Goal: Transaction & Acquisition: Purchase product/service

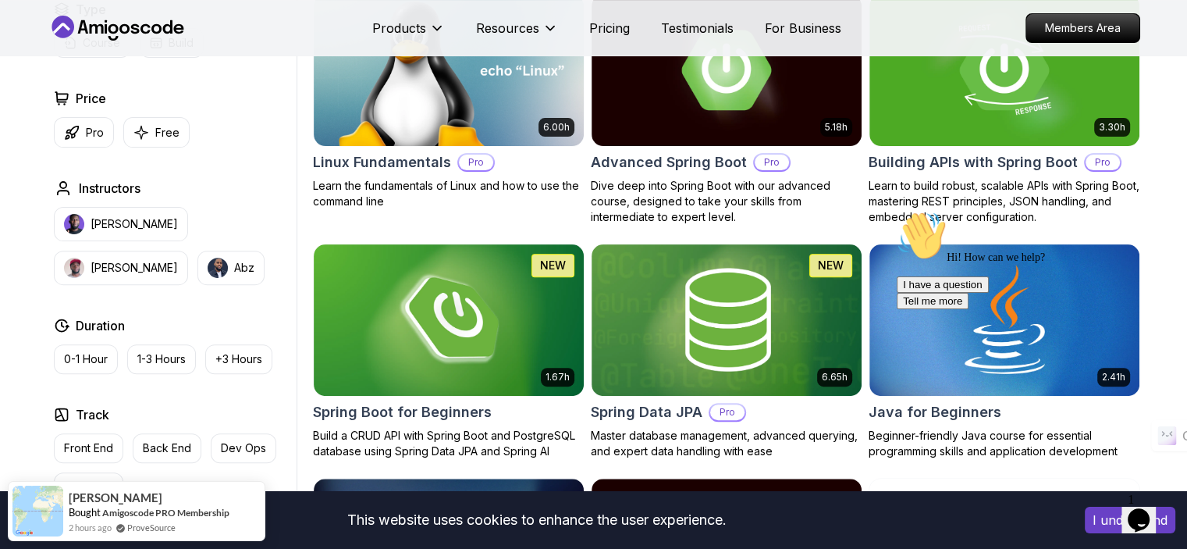
scroll to position [499, 0]
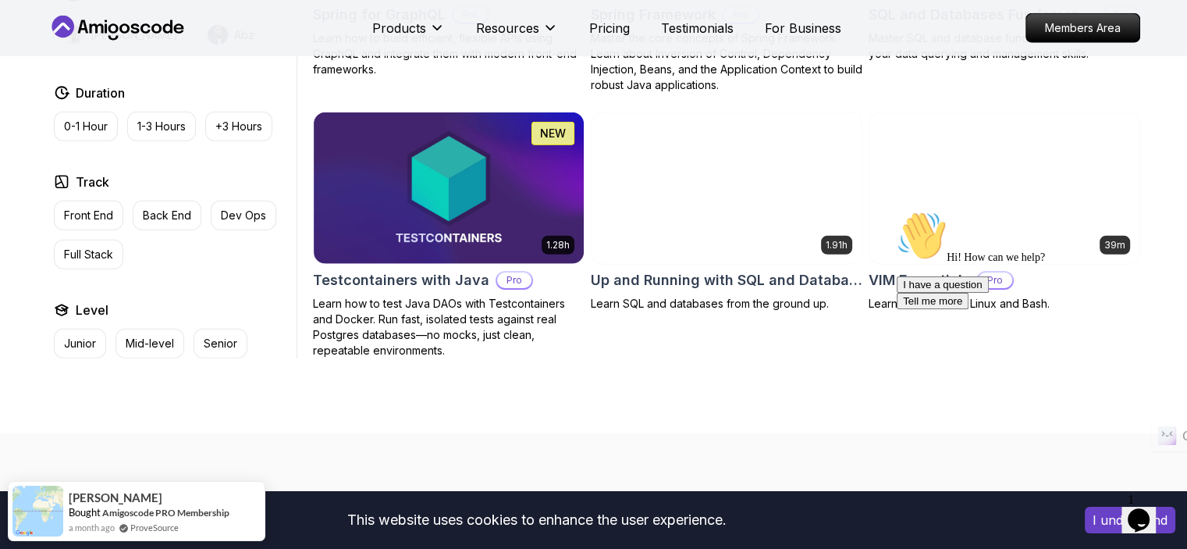
scroll to position [4121, 0]
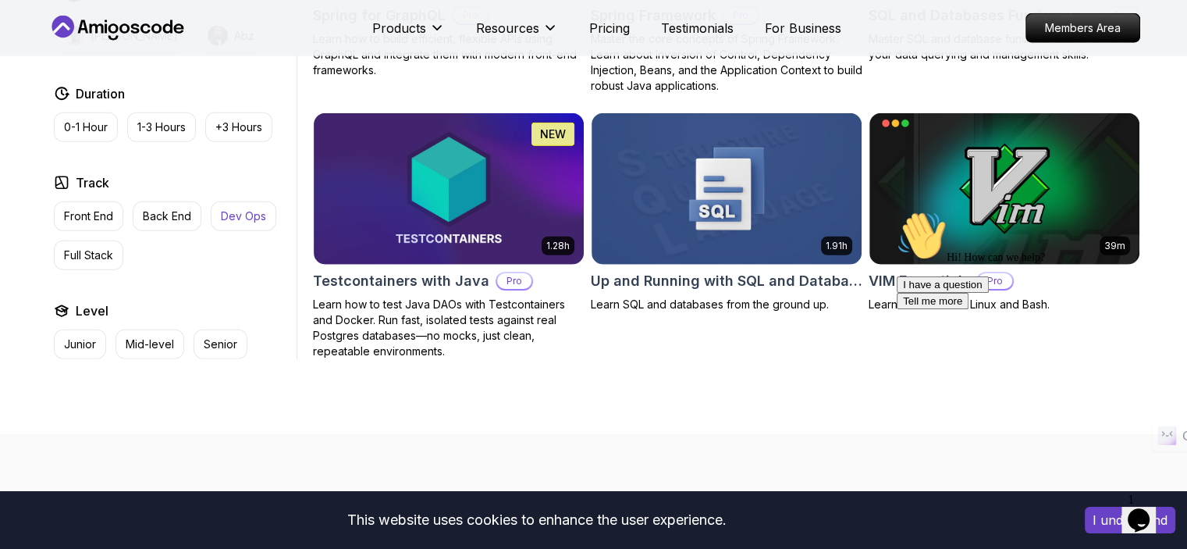
click at [241, 208] on p "Dev Ops" at bounding box center [243, 216] width 45 height 16
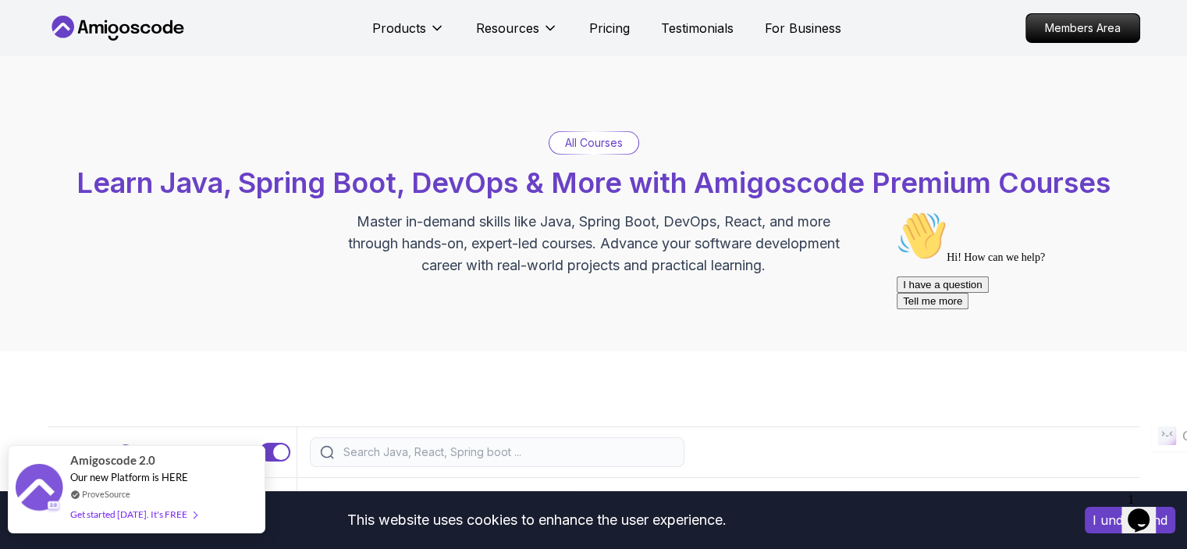
click at [177, 521] on div "Get started [DATE]. It's FREE" at bounding box center [133, 514] width 126 height 18
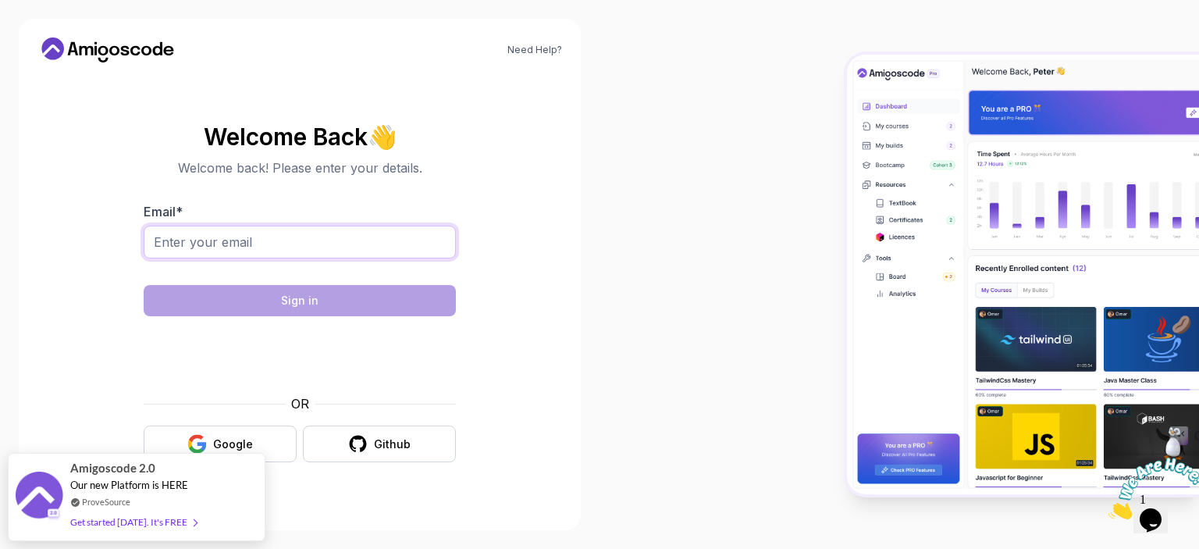
click at [221, 253] on input "Email *" at bounding box center [300, 242] width 312 height 33
click at [21, 340] on div "Need Help? Welcome Back 👋 Welcome back! Please enter your details. Email * Sign…" at bounding box center [300, 274] width 562 height 511
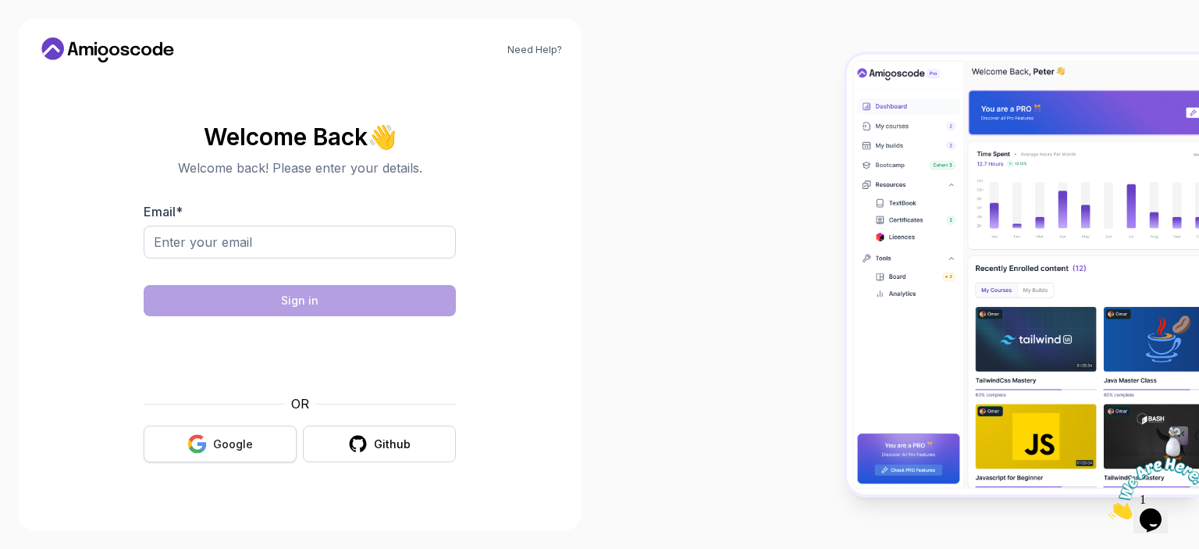
click at [176, 439] on button "Google" at bounding box center [220, 443] width 153 height 37
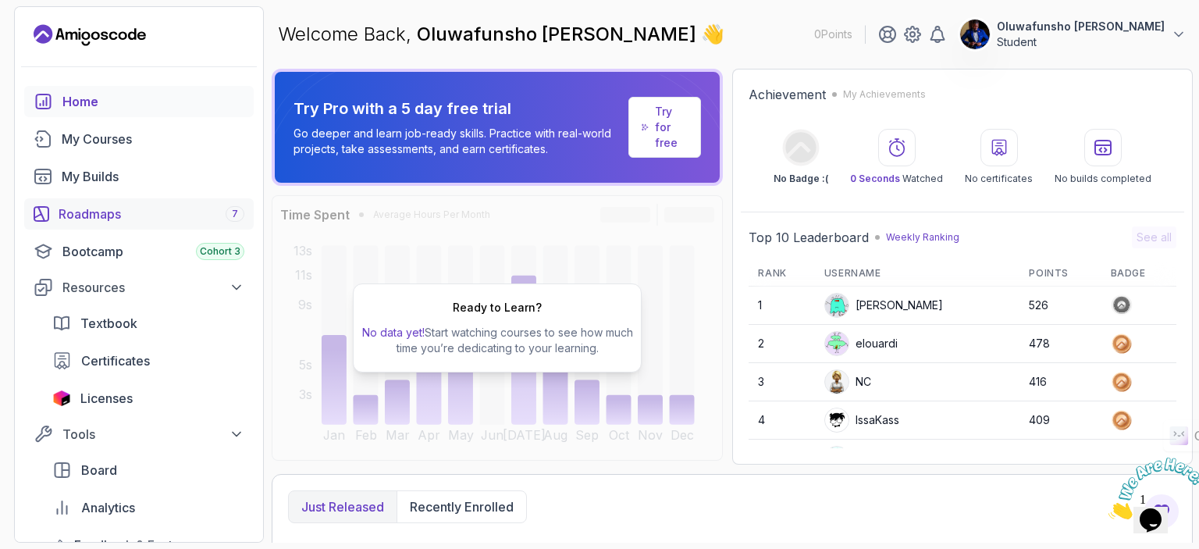
click at [101, 219] on div "Roadmaps 7" at bounding box center [152, 213] width 186 height 19
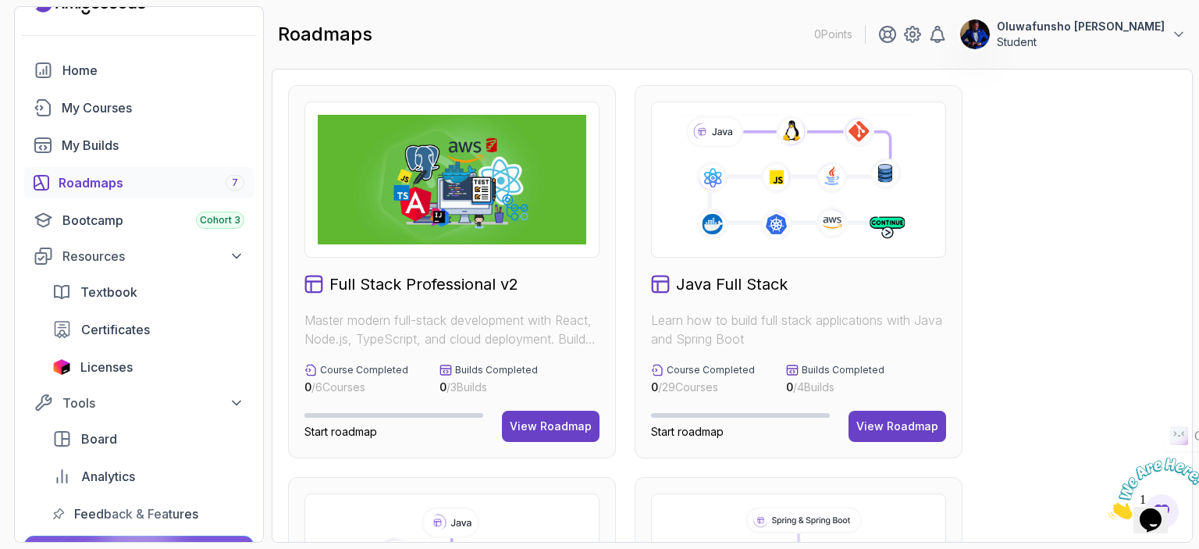
scroll to position [62, 0]
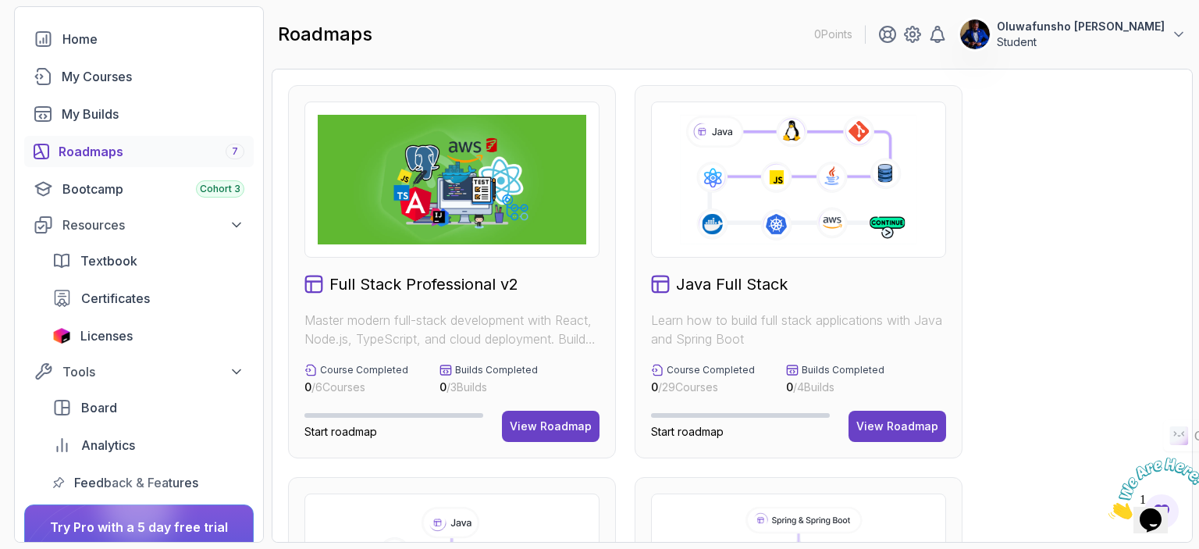
click at [507, 37] on div "roadmaps 0 Points Oluwafunsho Osho Student" at bounding box center [732, 34] width 921 height 56
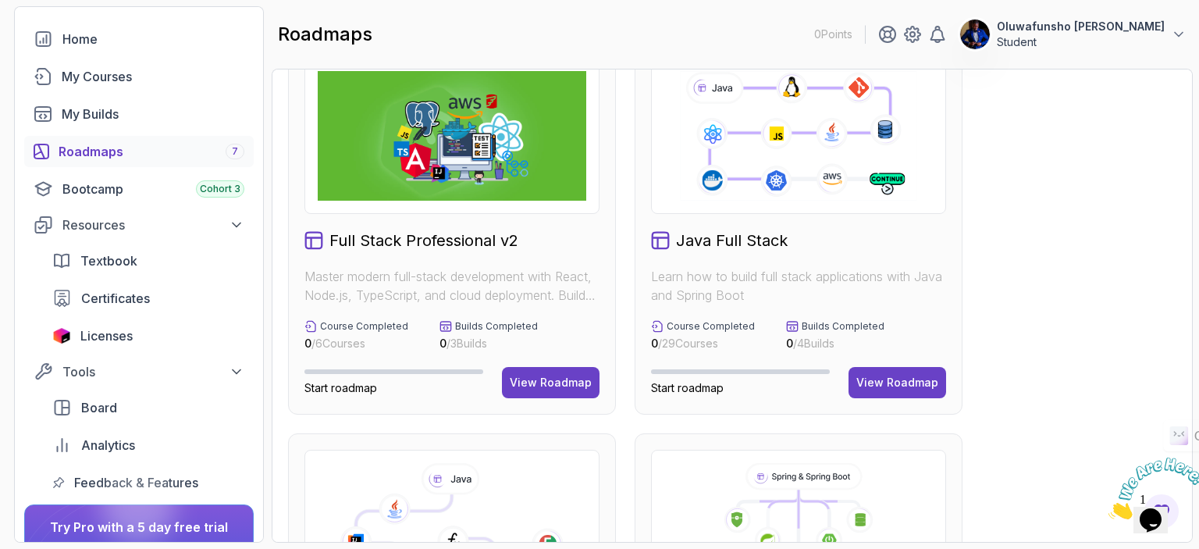
scroll to position [0, 0]
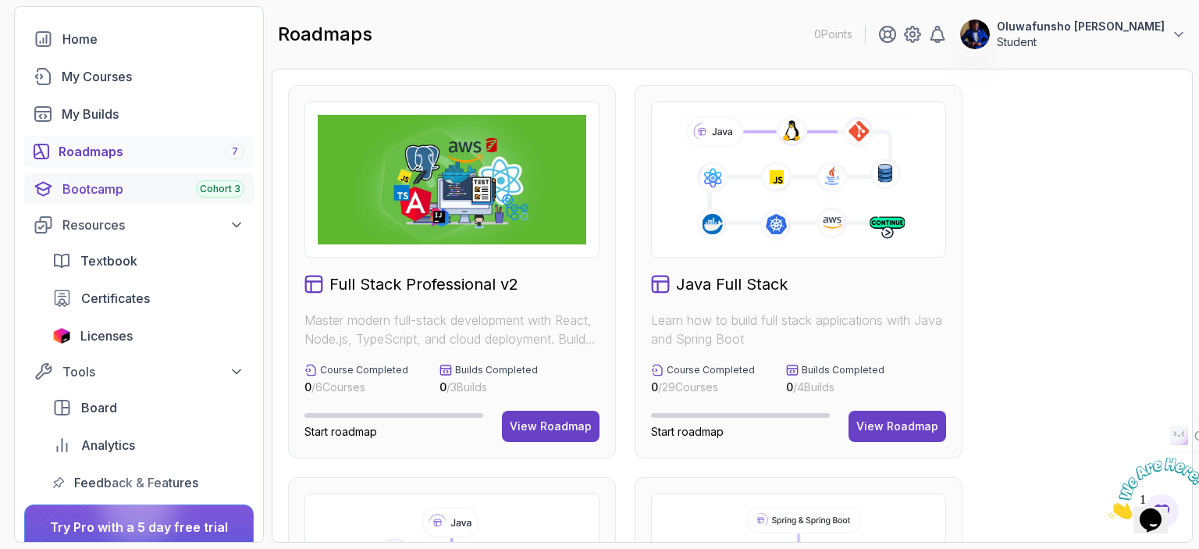
click at [131, 182] on div "Bootcamp Cohort 3" at bounding box center [153, 188] width 182 height 19
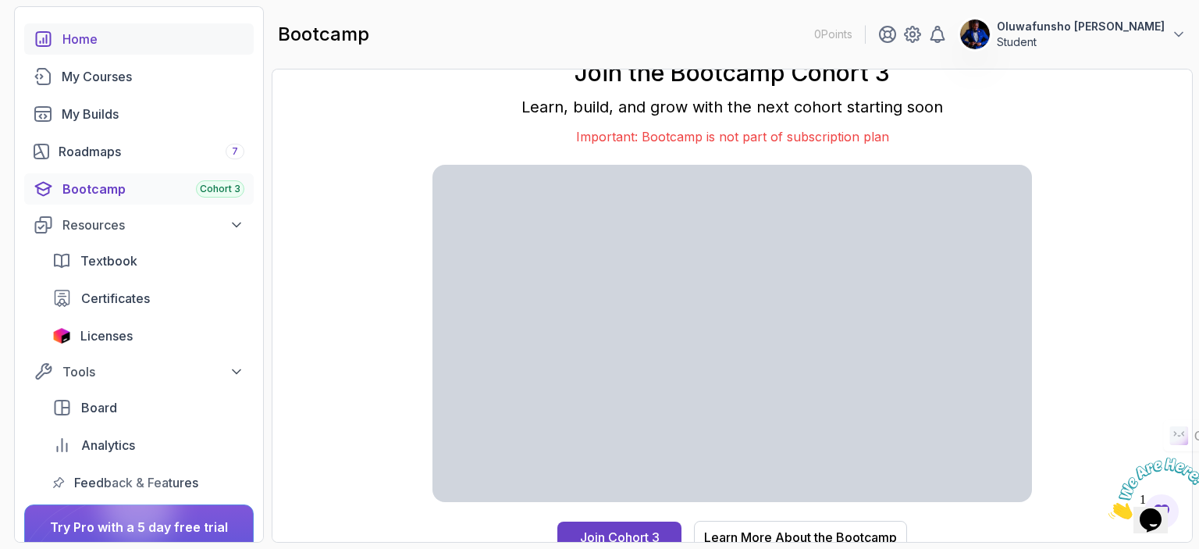
click at [84, 43] on div "Home" at bounding box center [153, 39] width 182 height 19
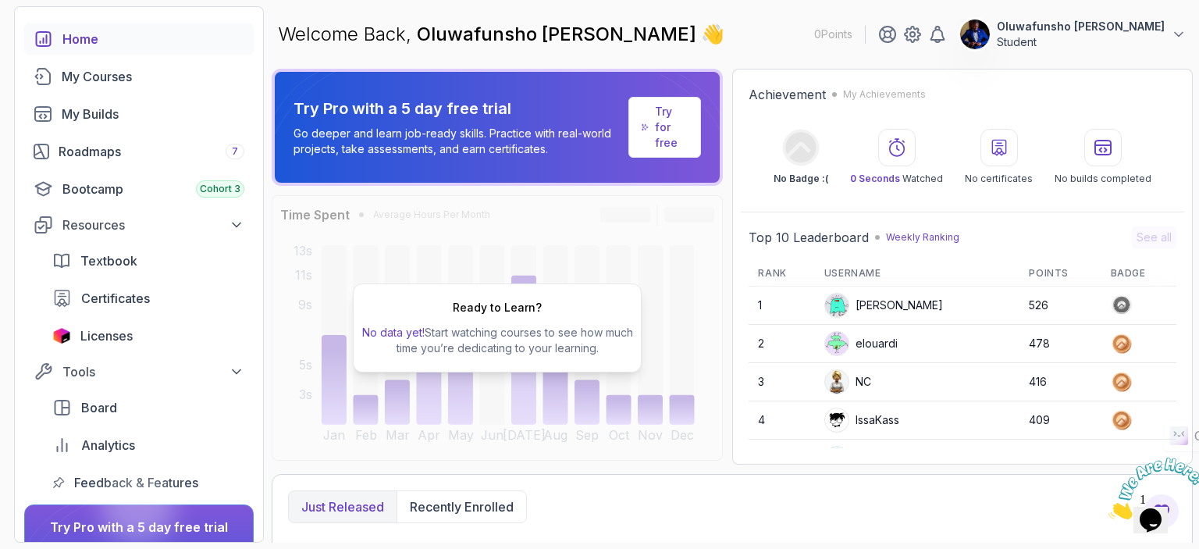
click at [713, 33] on div "Welcome Back, Oluwafunsho Osho 👋 0 Points Oluwafunsho Osho Student" at bounding box center [732, 34] width 921 height 56
click at [724, 35] on div "Welcome Back, Oluwafunsho Osho 👋 0 Points Oluwafunsho Osho Student" at bounding box center [732, 34] width 921 height 56
click at [723, 517] on div "Just released Recently enrolled" at bounding box center [732, 506] width 888 height 33
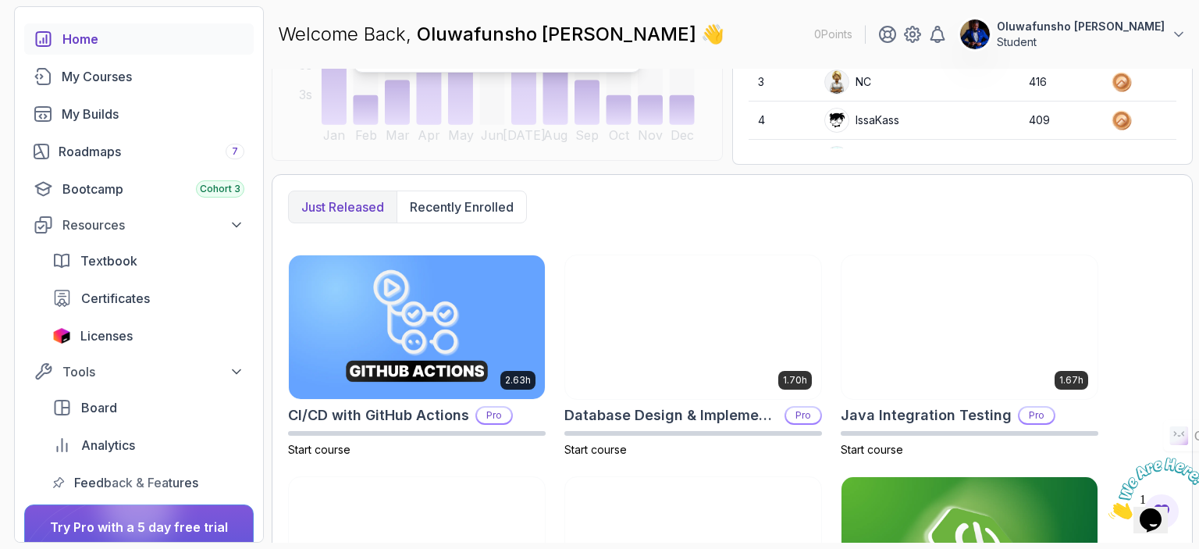
scroll to position [297, 0]
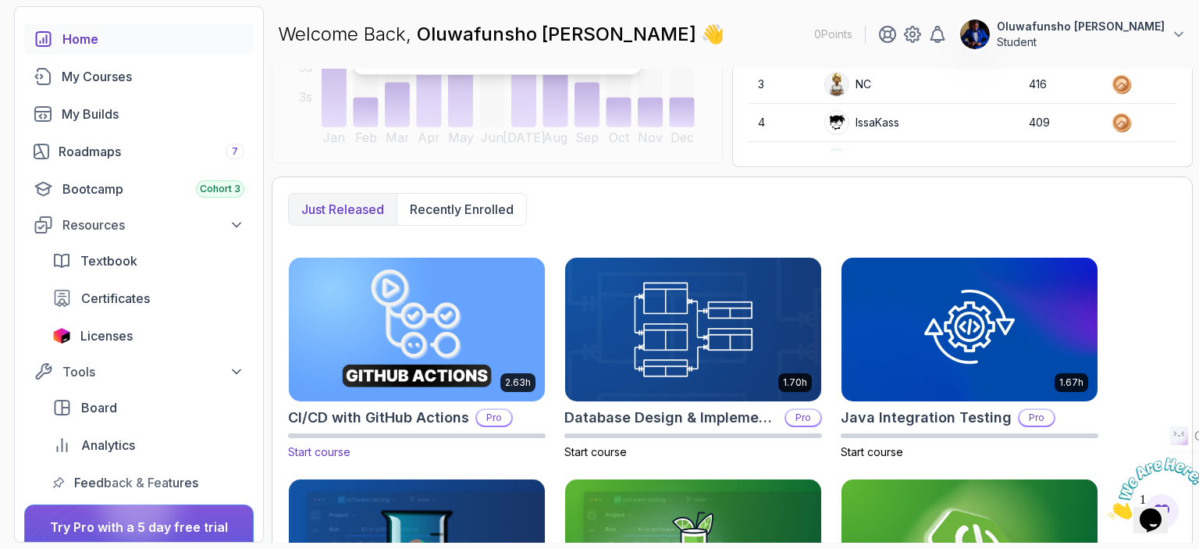
click at [417, 281] on img at bounding box center [417, 329] width 268 height 151
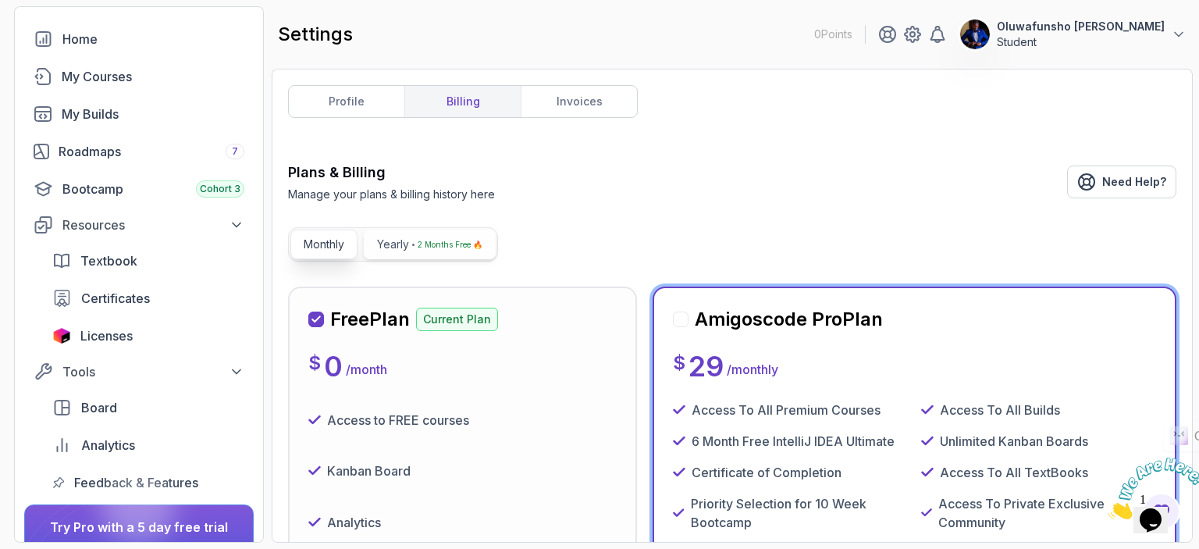
click at [418, 245] on p "2 Months Free 🔥" at bounding box center [450, 244] width 65 height 16
click at [150, 255] on div "Textbook" at bounding box center [162, 260] width 164 height 19
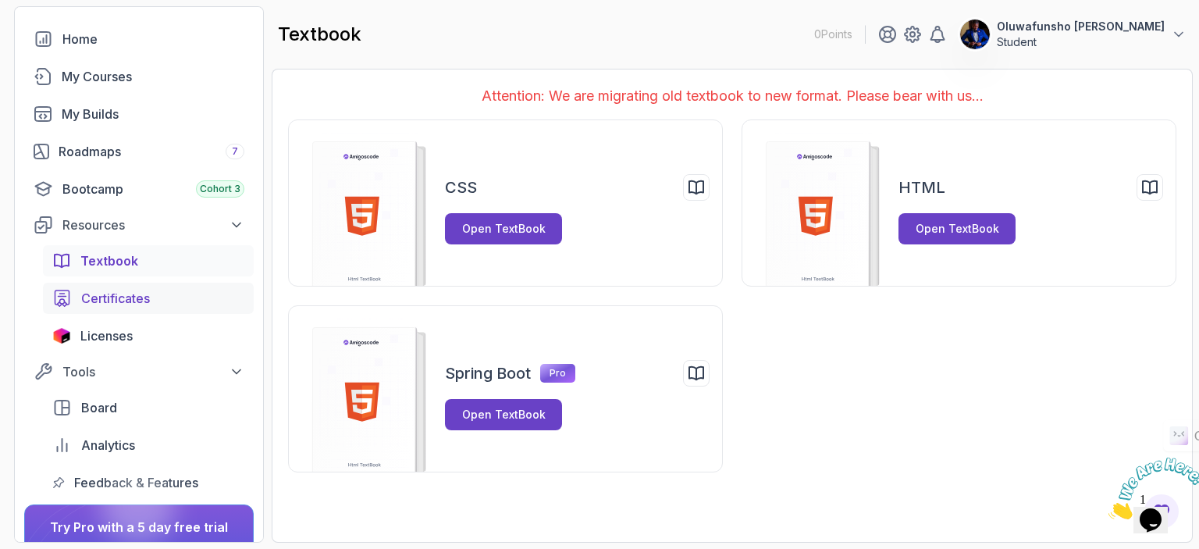
click at [134, 310] on link "Certificates" at bounding box center [148, 298] width 211 height 31
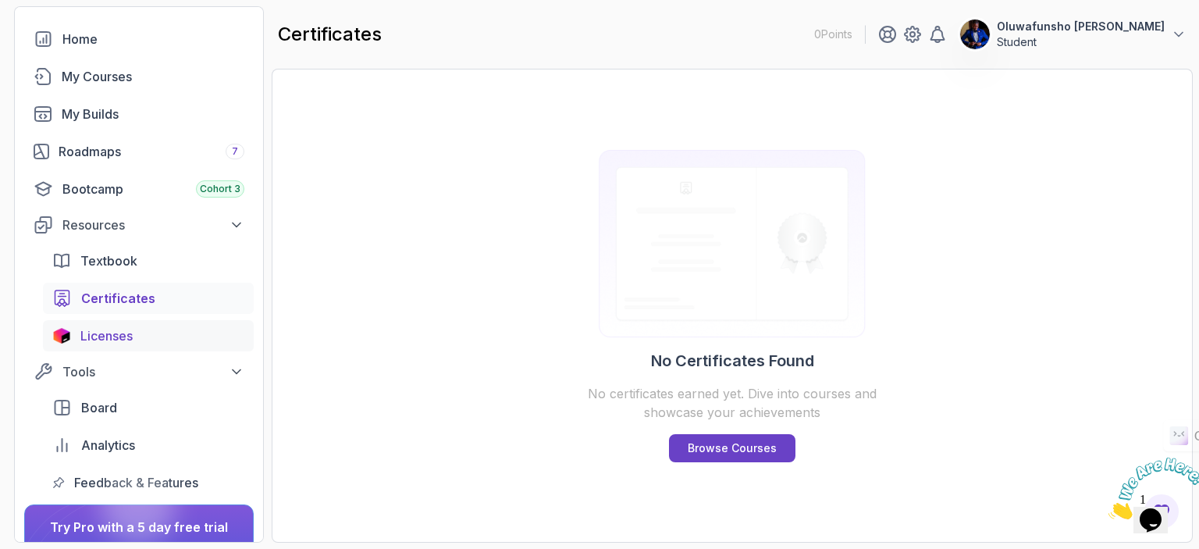
click at [128, 330] on span "Licenses" at bounding box center [106, 335] width 52 height 19
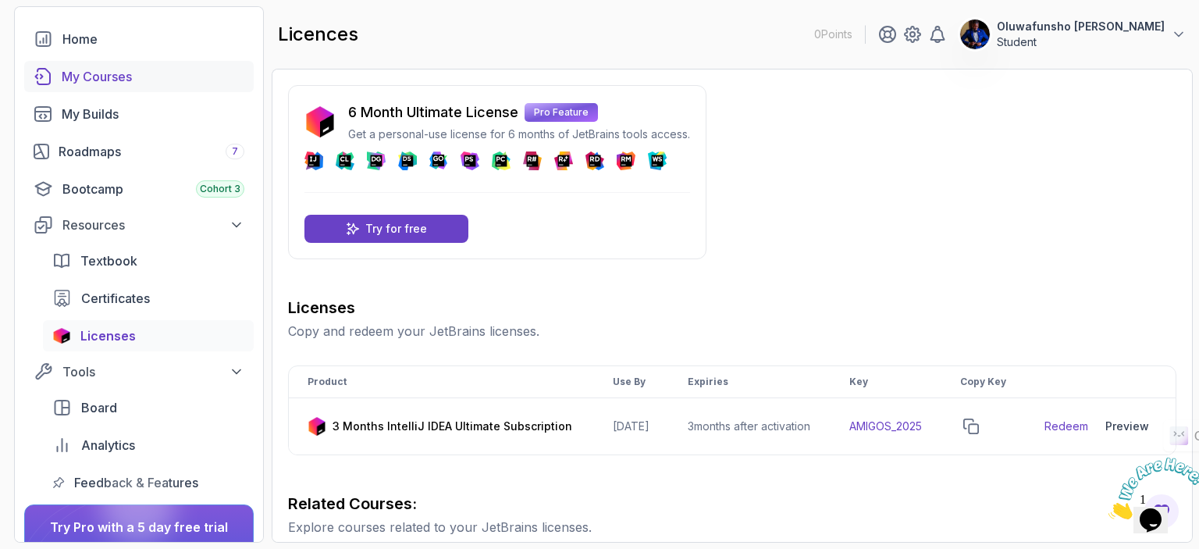
click at [93, 74] on div "My Courses" at bounding box center [153, 76] width 183 height 19
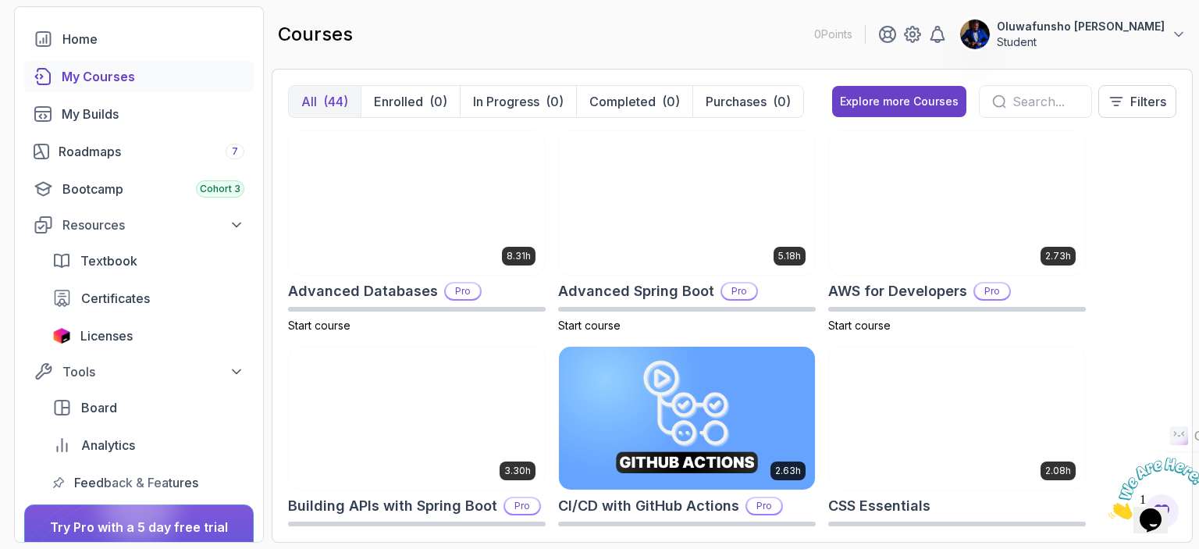
scroll to position [94, 0]
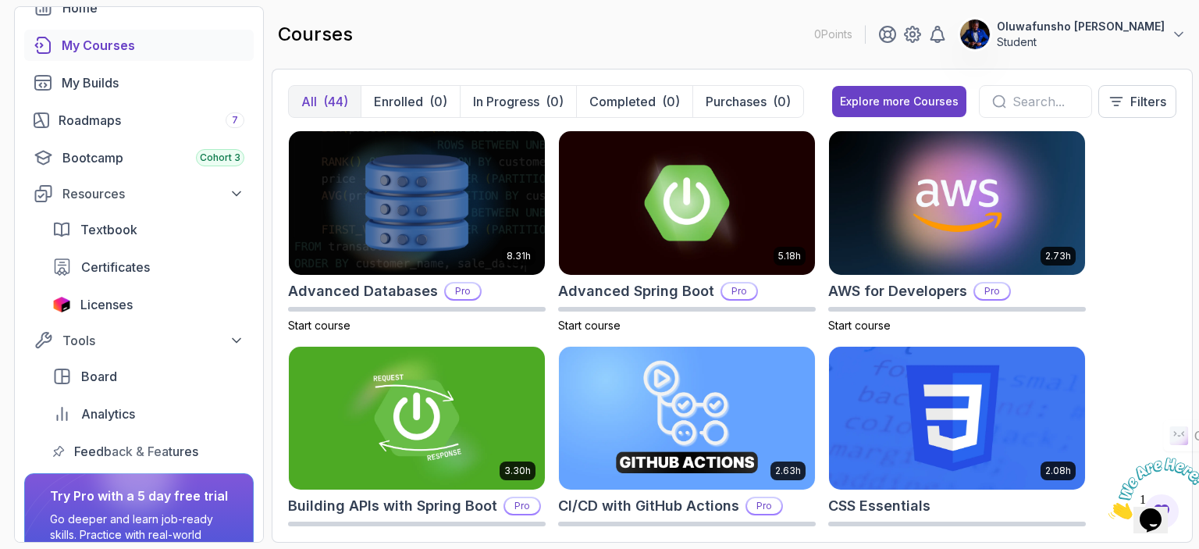
click at [506, 45] on div "courses 0 Points Oluwafunsho Osho Student" at bounding box center [732, 34] width 921 height 56
click at [605, 37] on div "courses 0 Points Oluwafunsho Osho Student" at bounding box center [732, 34] width 921 height 56
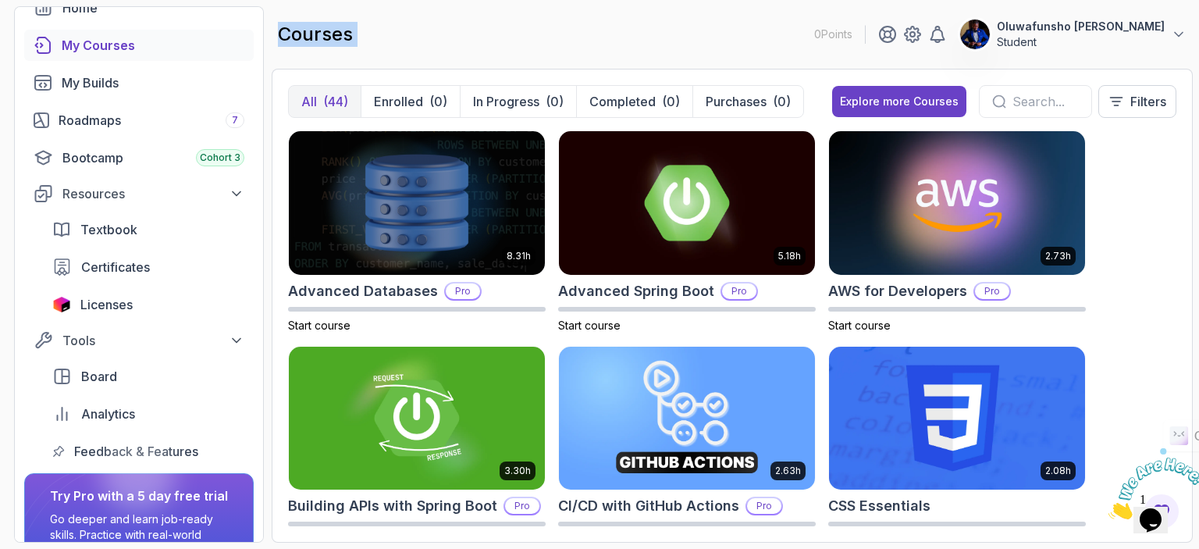
click at [605, 37] on div "courses 0 Points Oluwafunsho Osho Student" at bounding box center [732, 34] width 921 height 56
click at [606, 53] on div "courses 0 Points Oluwafunsho Osho Student" at bounding box center [732, 34] width 921 height 56
click at [621, 37] on div "courses 0 Points Oluwafunsho Osho Student" at bounding box center [732, 34] width 921 height 56
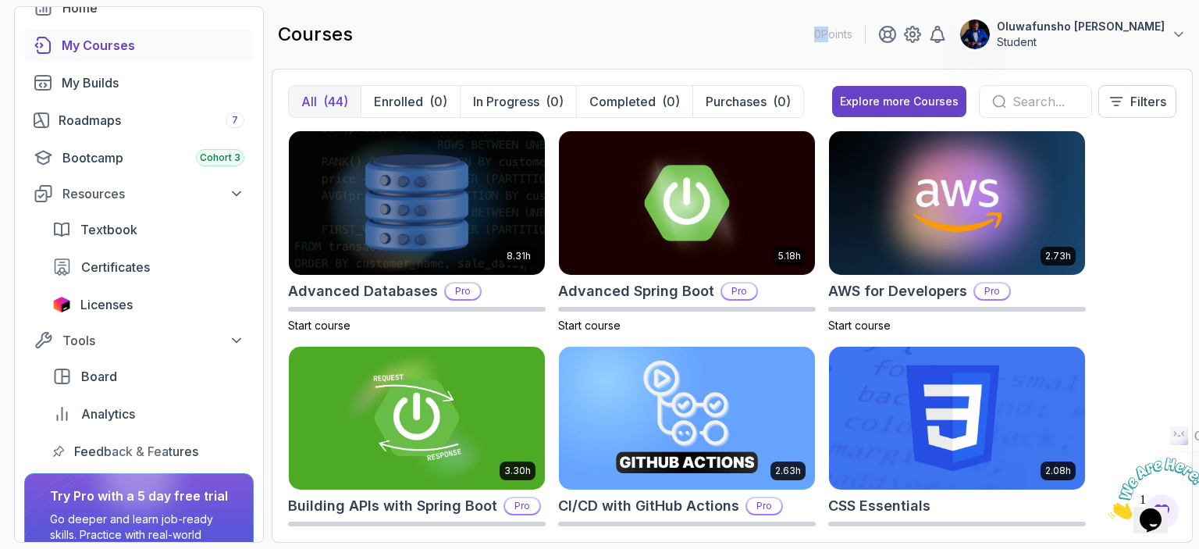
click at [336, 87] on button "All (44)" at bounding box center [325, 101] width 72 height 31
click at [368, 49] on div "courses 0 Points Oluwafunsho Osho Student" at bounding box center [732, 34] width 921 height 56
click at [1136, 176] on div "8.31h Advanced Databases Pro Start course 5.18h Advanced Spring Boot Pro Start …" at bounding box center [732, 328] width 888 height 396
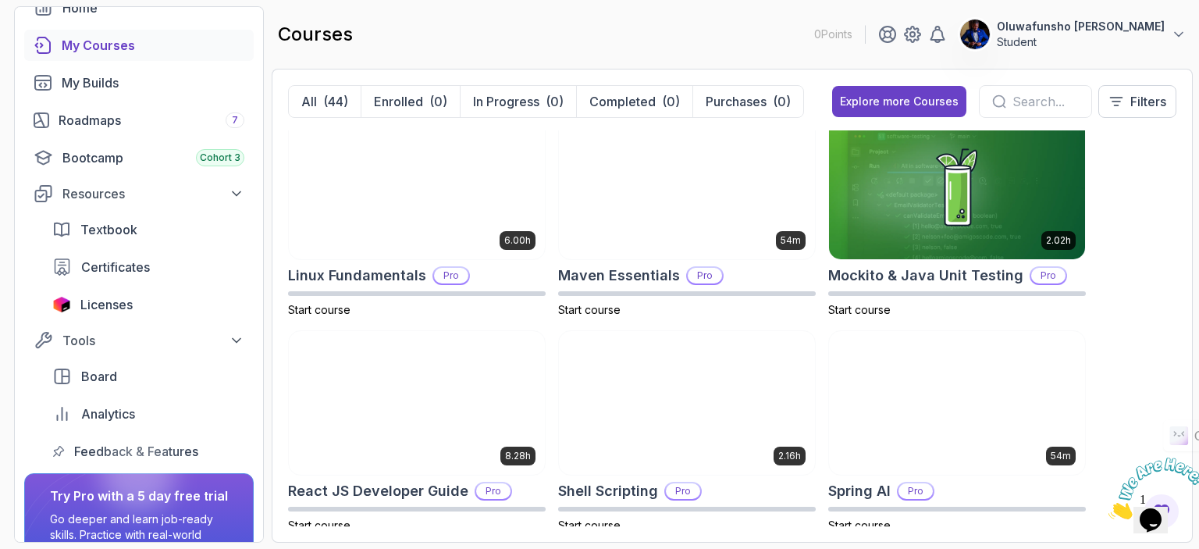
scroll to position [2149, 0]
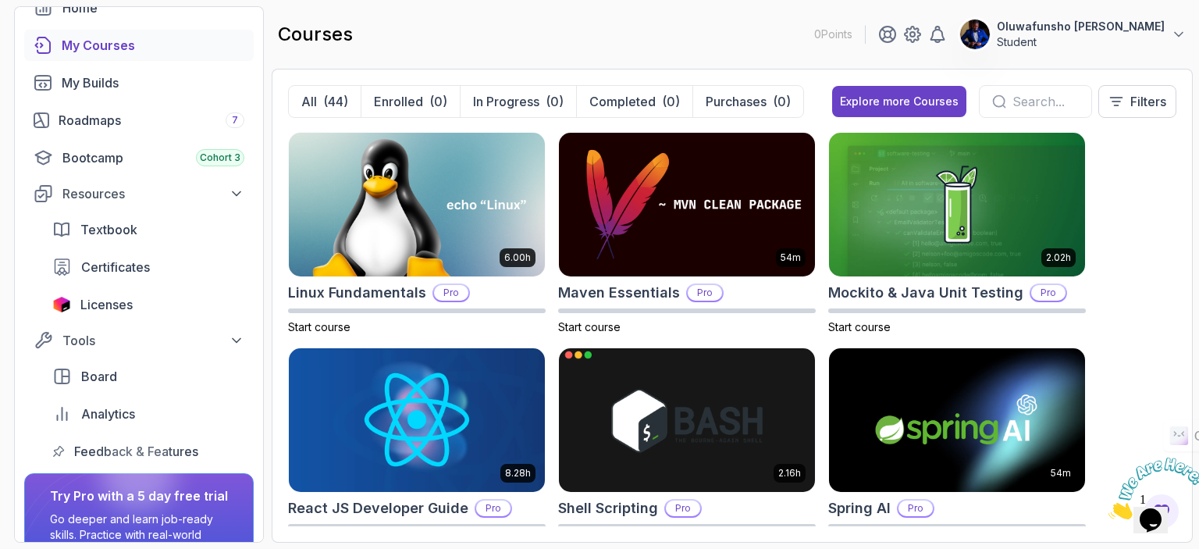
click at [731, 428] on img at bounding box center [687, 419] width 268 height 151
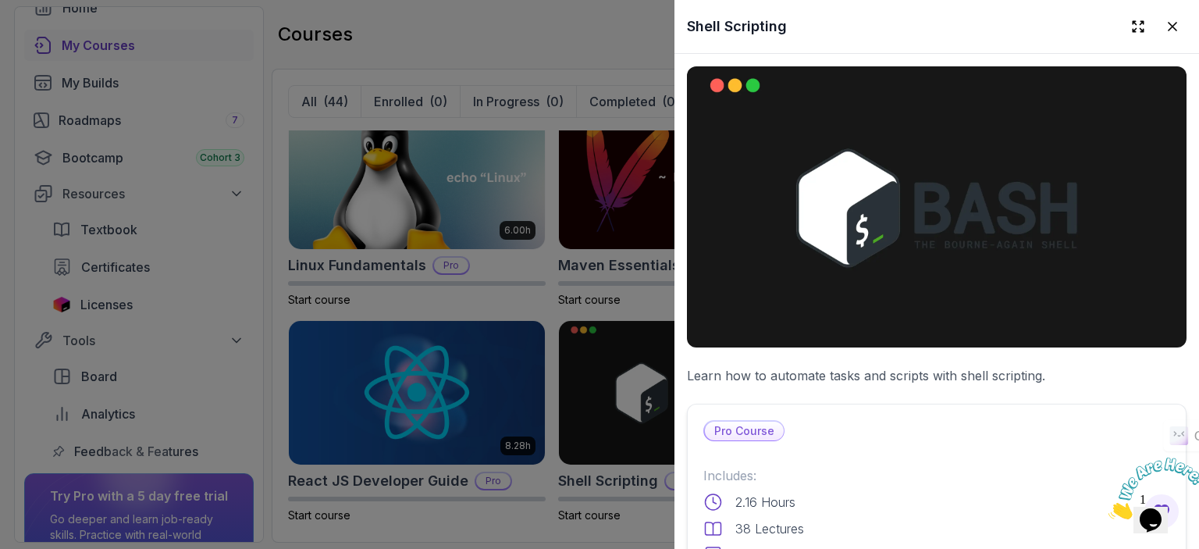
scroll to position [2180, 0]
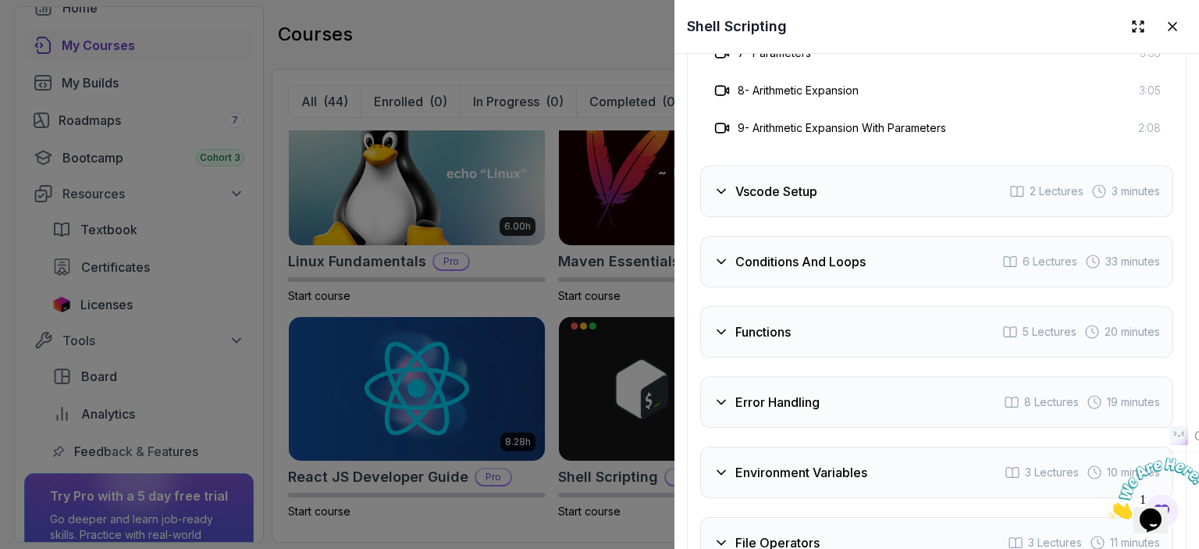
scroll to position [3215, 0]
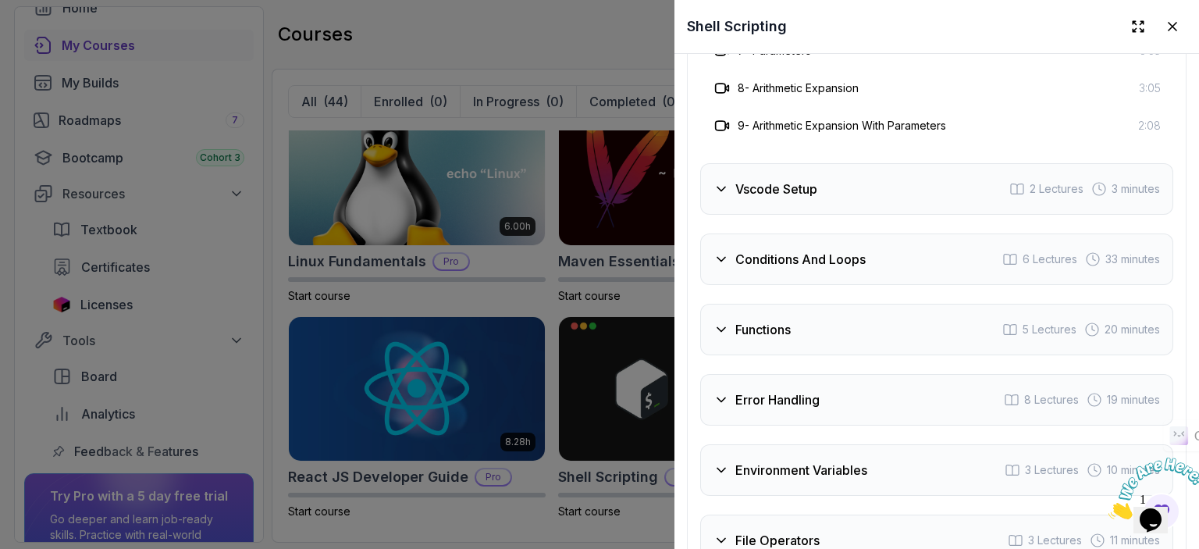
click at [720, 187] on icon at bounding box center [721, 189] width 16 height 16
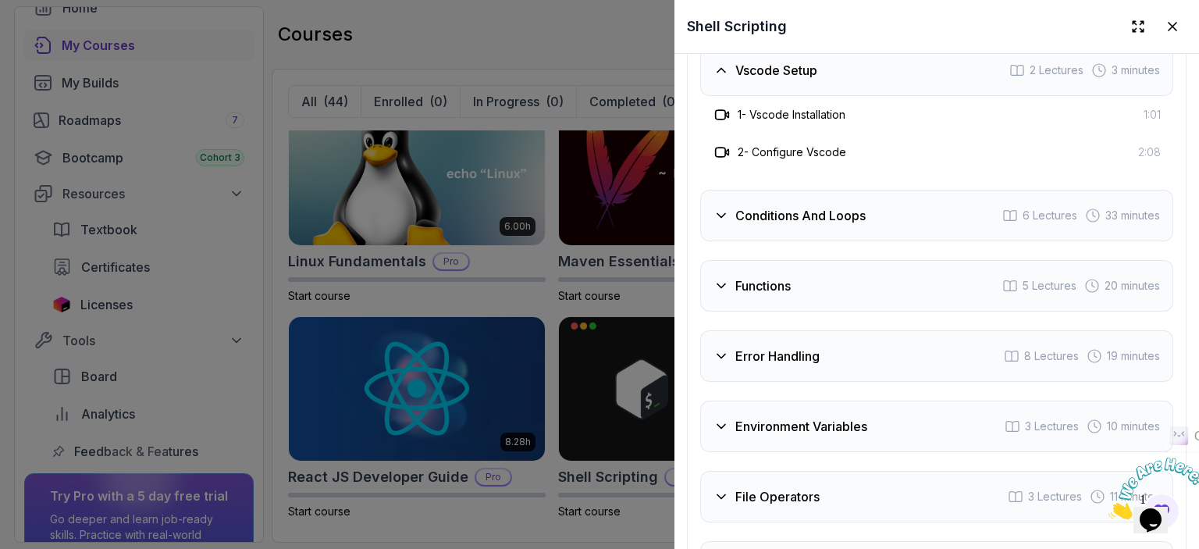
scroll to position [2965, 0]
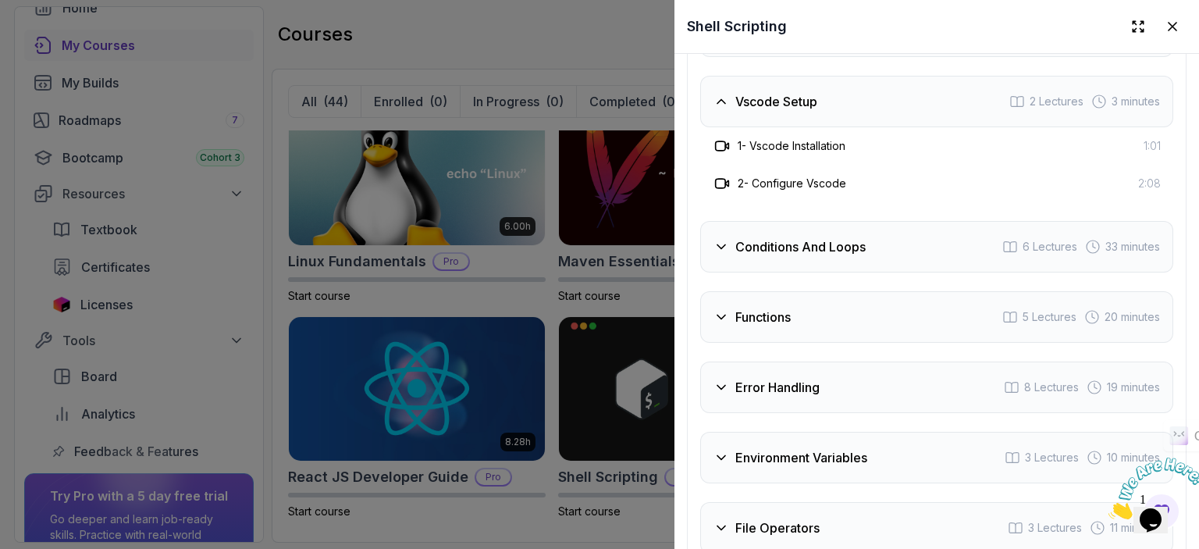
click at [720, 239] on icon at bounding box center [721, 247] width 16 height 16
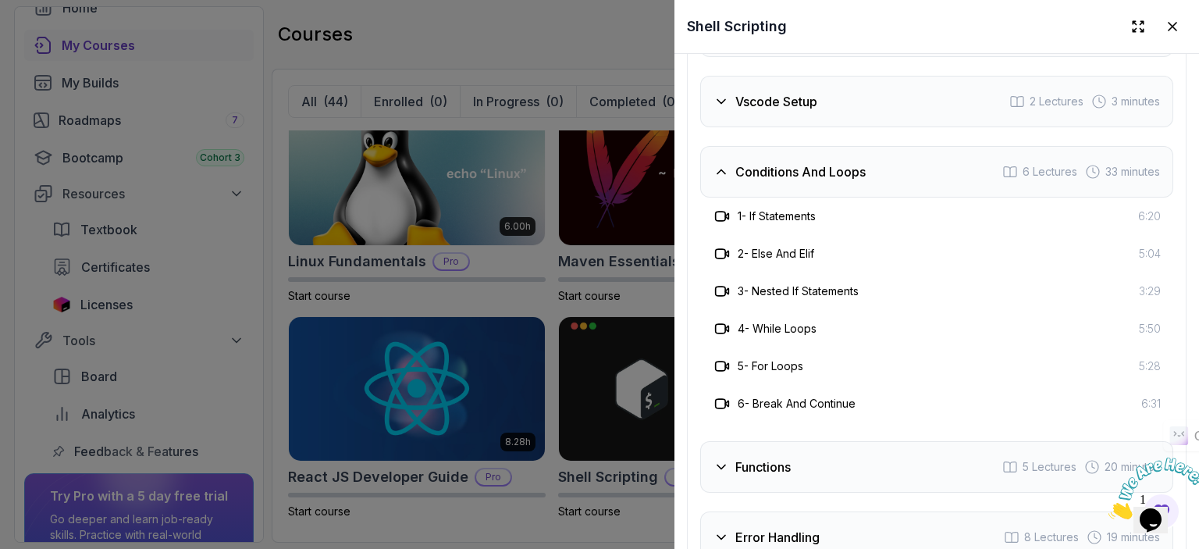
click at [724, 169] on icon at bounding box center [721, 171] width 8 height 4
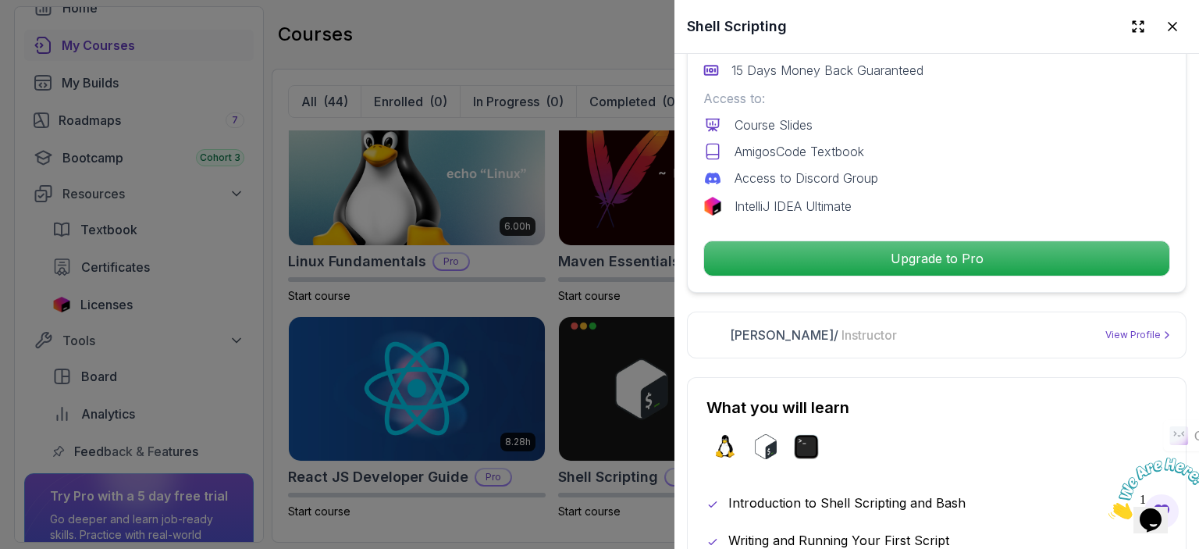
scroll to position [593, 0]
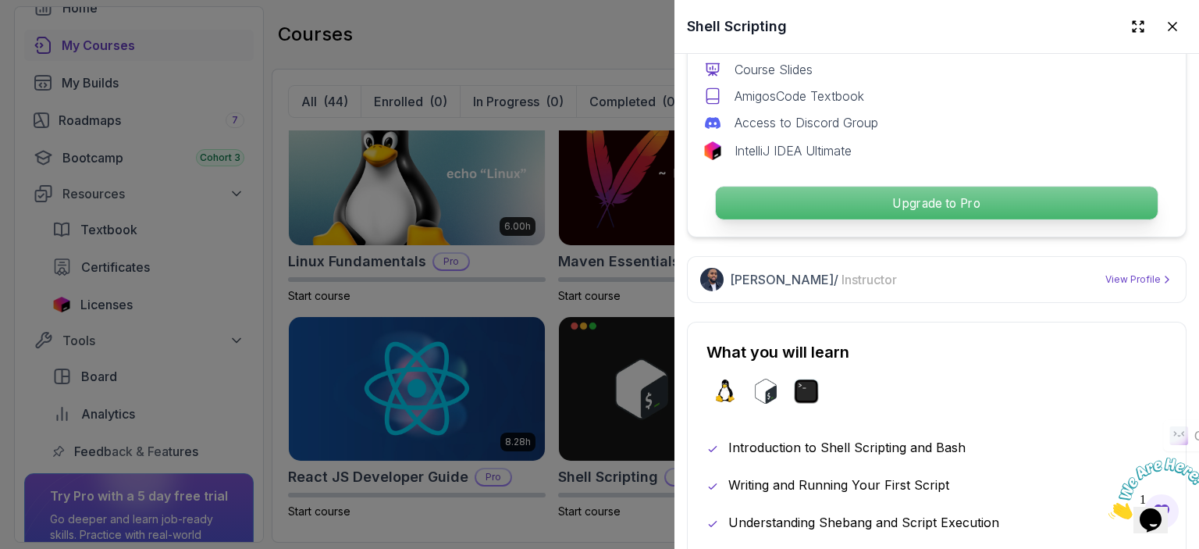
click at [748, 187] on p "Upgrade to Pro" at bounding box center [937, 203] width 442 height 33
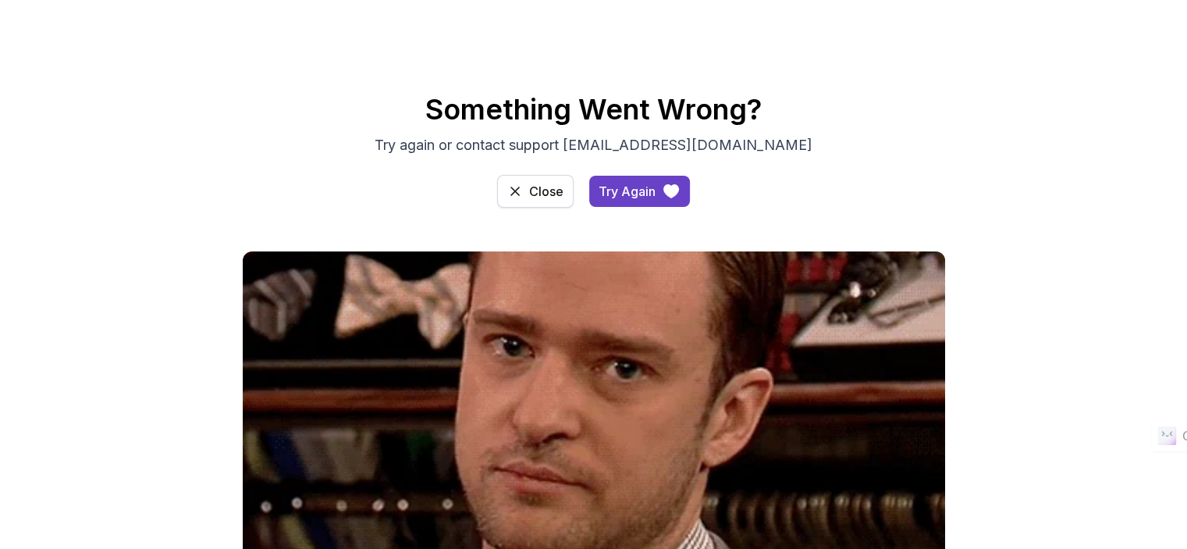
click at [547, 194] on div "Close" at bounding box center [546, 191] width 34 height 19
